Goal: Information Seeking & Learning: Learn about a topic

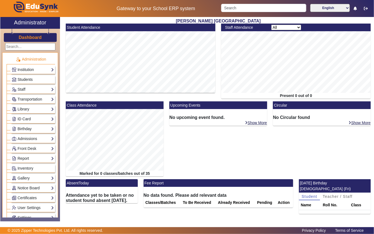
click at [24, 78] on span "Students" at bounding box center [25, 79] width 15 height 4
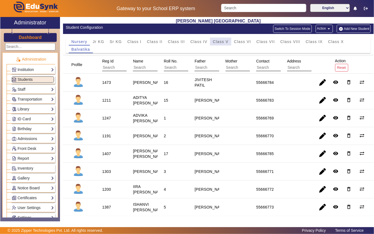
click at [219, 43] on span "Class V" at bounding box center [221, 42] width 16 height 4
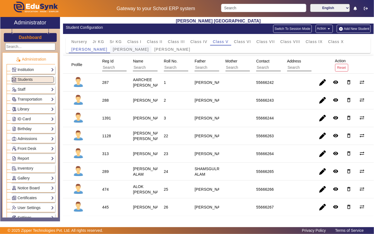
click at [119, 50] on span "[PERSON_NAME]" at bounding box center [131, 49] width 36 height 4
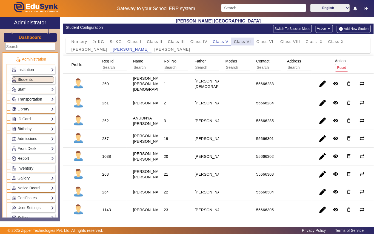
click at [240, 42] on span "Class VI" at bounding box center [242, 42] width 17 height 4
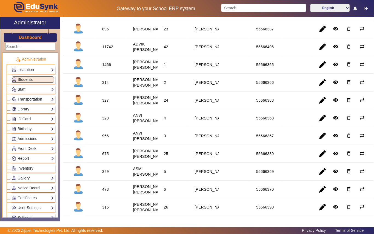
scroll to position [16, 0]
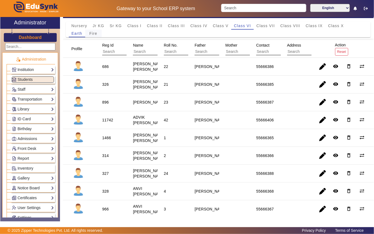
click at [91, 33] on span "Fire" at bounding box center [93, 33] width 8 height 4
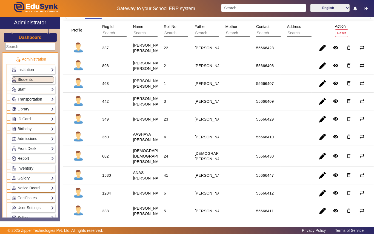
scroll to position [0, 0]
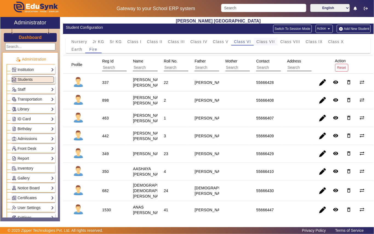
click at [265, 43] on span "Class VII" at bounding box center [265, 42] width 18 height 4
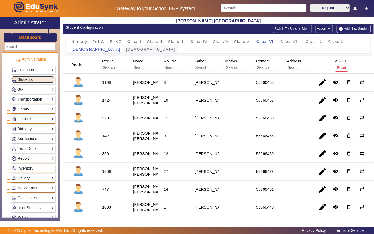
click at [126, 49] on span "[DEMOGRAPHIC_DATA]" at bounding box center [150, 49] width 49 height 4
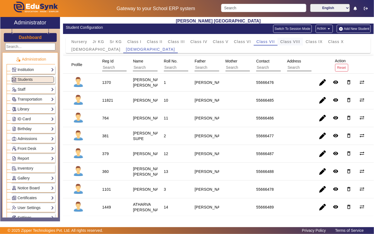
click at [290, 41] on span "Class VIII" at bounding box center [290, 42] width 20 height 4
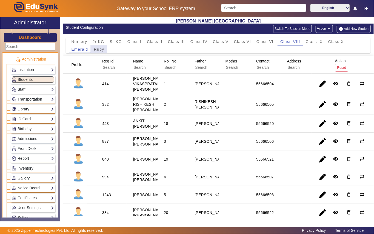
click at [102, 47] on span "Ruby" at bounding box center [99, 49] width 10 height 8
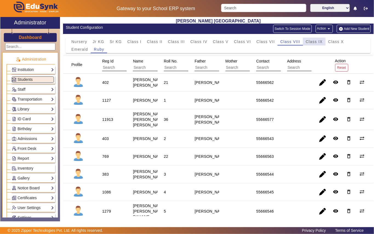
click at [317, 41] on span "Class IX" at bounding box center [313, 42] width 17 height 4
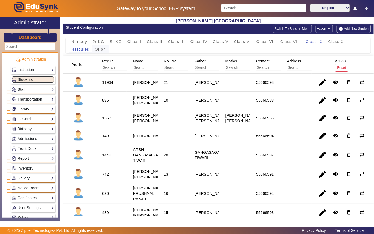
click at [103, 48] on span "Orion" at bounding box center [100, 49] width 11 height 4
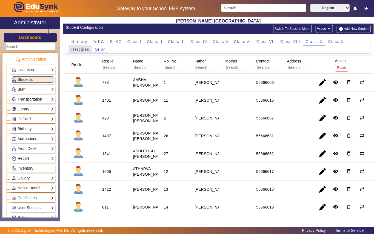
click at [82, 48] on span "Hercules" at bounding box center [80, 49] width 18 height 4
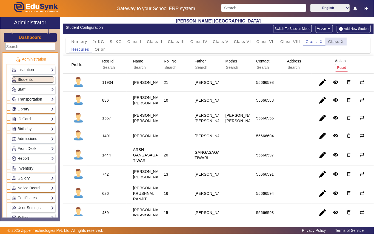
click at [338, 42] on span "Class X" at bounding box center [336, 42] width 16 height 4
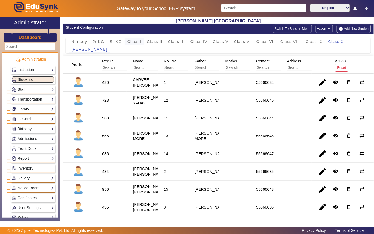
click at [135, 42] on span "Class I" at bounding box center [134, 42] width 14 height 4
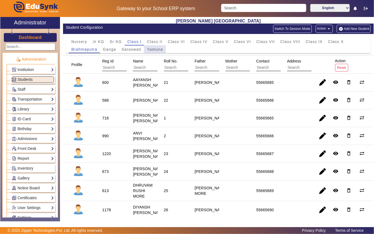
click at [152, 49] on span "Yamuna" at bounding box center [155, 49] width 16 height 4
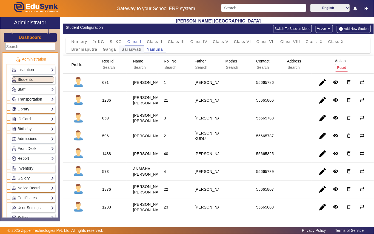
click at [134, 50] on span "Saraswati" at bounding box center [132, 49] width 20 height 4
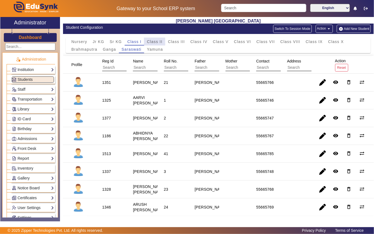
click at [153, 42] on span "Class II" at bounding box center [155, 42] width 16 height 4
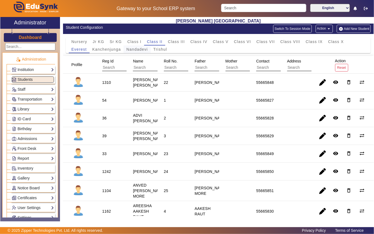
click at [135, 50] on span "Nandadevi" at bounding box center [136, 49] width 21 height 4
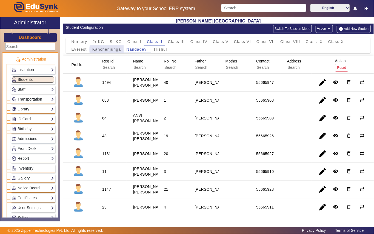
click at [111, 50] on span "Kanchenjunga" at bounding box center [106, 49] width 29 height 4
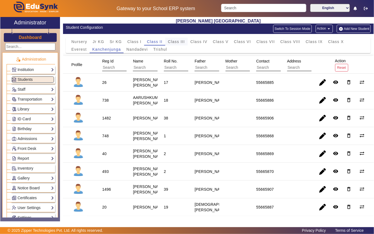
click at [180, 43] on span "Class III" at bounding box center [176, 42] width 17 height 4
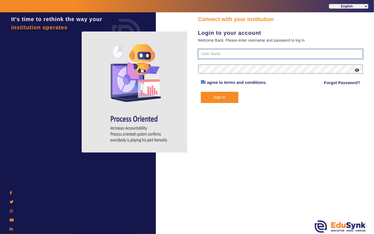
type input "7685859009"
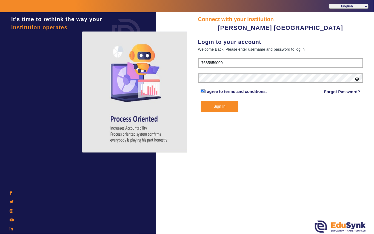
click at [216, 106] on button "Sign In" at bounding box center [219, 106] width 37 height 11
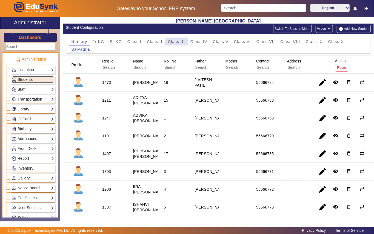
click at [178, 40] on span "Class III" at bounding box center [176, 42] width 17 height 4
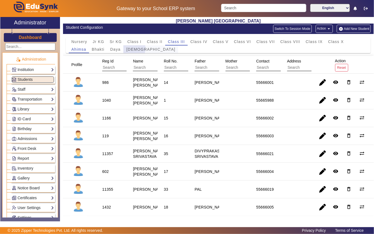
click at [130, 48] on span "[DEMOGRAPHIC_DATA]" at bounding box center [150, 49] width 49 height 4
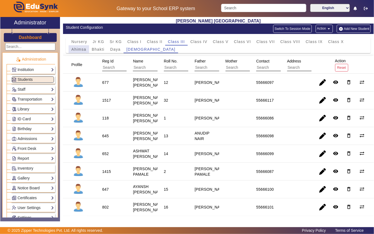
click at [81, 50] on span "Ahimsa" at bounding box center [78, 49] width 15 height 4
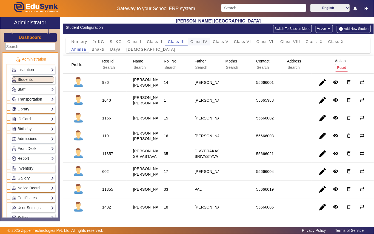
click at [198, 42] on span "Class IV" at bounding box center [198, 42] width 17 height 4
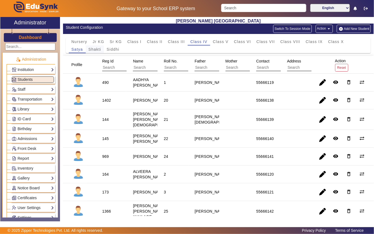
click at [97, 50] on span "Shakti" at bounding box center [94, 49] width 13 height 4
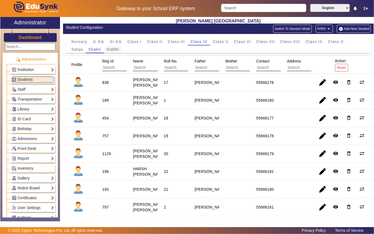
click at [111, 50] on span "Siddhi" at bounding box center [112, 49] width 13 height 4
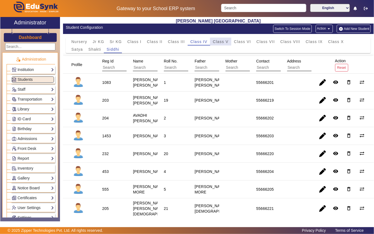
click at [225, 43] on span "Class V" at bounding box center [221, 42] width 16 height 4
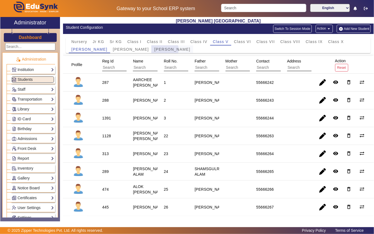
click at [154, 50] on span "[PERSON_NAME]" at bounding box center [172, 49] width 36 height 4
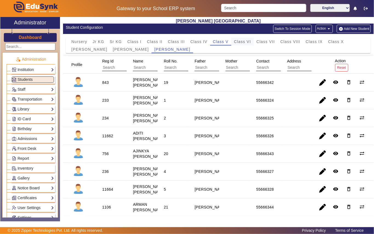
click at [236, 43] on span "Class VI" at bounding box center [242, 42] width 17 height 4
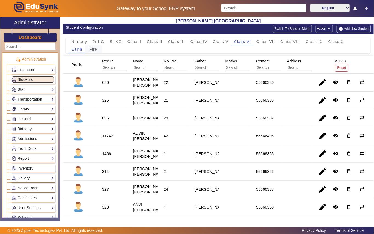
click at [97, 51] on span "Fire" at bounding box center [93, 49] width 8 height 8
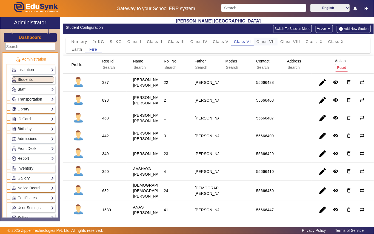
click at [265, 44] on span "Class VII" at bounding box center [265, 42] width 18 height 4
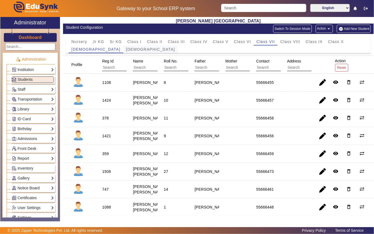
click at [126, 50] on span "[DEMOGRAPHIC_DATA]" at bounding box center [150, 49] width 49 height 4
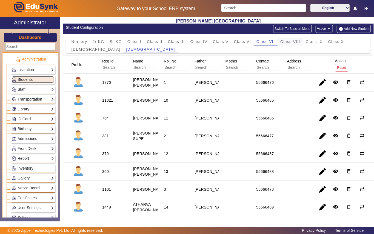
click at [281, 41] on span "Class VIII" at bounding box center [290, 42] width 20 height 4
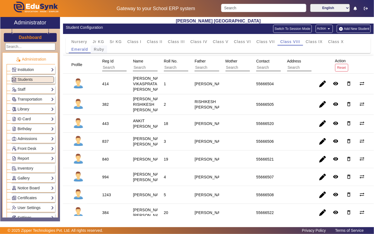
click at [97, 50] on span "Ruby" at bounding box center [99, 49] width 10 height 4
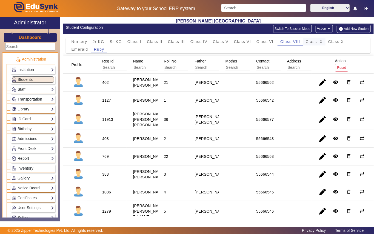
click at [316, 41] on span "Class IX" at bounding box center [313, 42] width 17 height 4
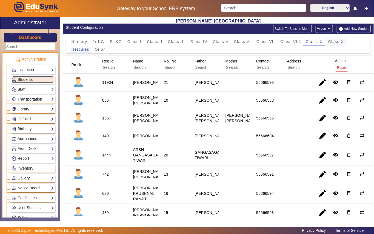
click at [340, 41] on span "Class X" at bounding box center [336, 42] width 16 height 4
